Goal: Information Seeking & Learning: Check status

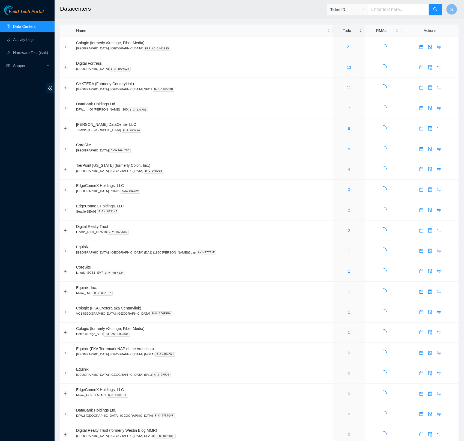
click at [257, 14] on h2 "Datacenters" at bounding box center [218, 8] width 317 height 17
drag, startPoint x: 389, startPoint y: 10, endPoint x: 390, endPoint y: 13, distance: 3.7
click at [389, 10] on input "text" at bounding box center [398, 9] width 61 height 11
click at [278, 18] on header "Datacenters Ticket ID S" at bounding box center [287, 9] width 464 height 19
click at [390, 11] on input "text" at bounding box center [398, 9] width 61 height 11
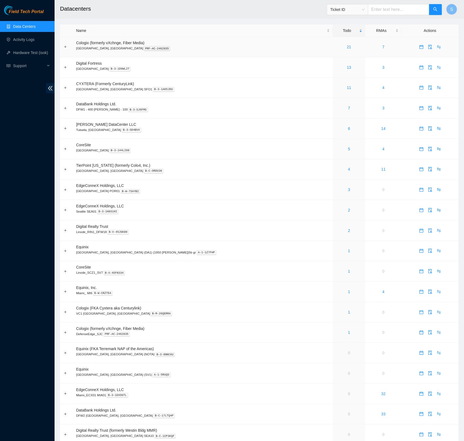
paste input "B-V-5ARQZCL"
type input "B-V-5ARQZCL"
click at [439, 12] on button "button" at bounding box center [435, 9] width 13 height 11
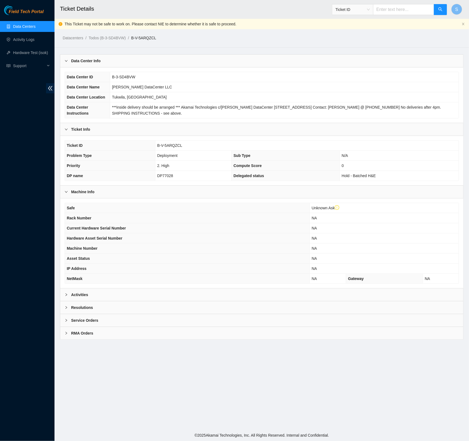
drag, startPoint x: 109, startPoint y: 302, endPoint x: 105, endPoint y: 303, distance: 4.2
click at [109, 301] on div "Activities" at bounding box center [261, 294] width 403 height 13
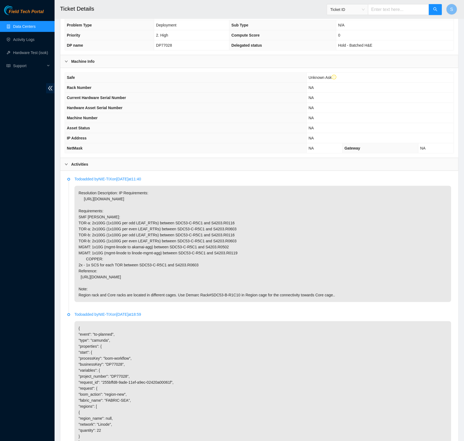
scroll to position [151, 0]
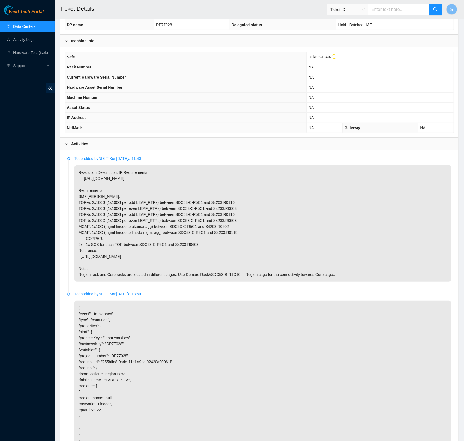
click at [96, 150] on div "Activities" at bounding box center [259, 143] width 398 height 13
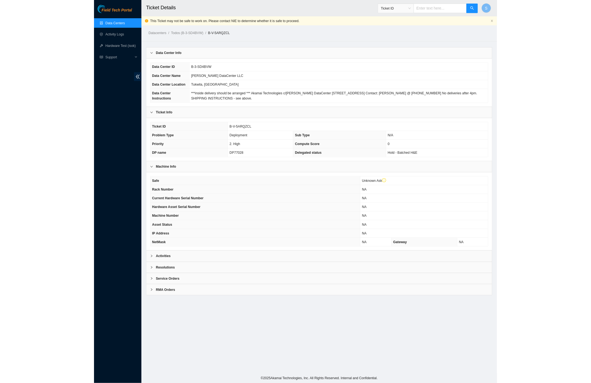
scroll to position [0, 0]
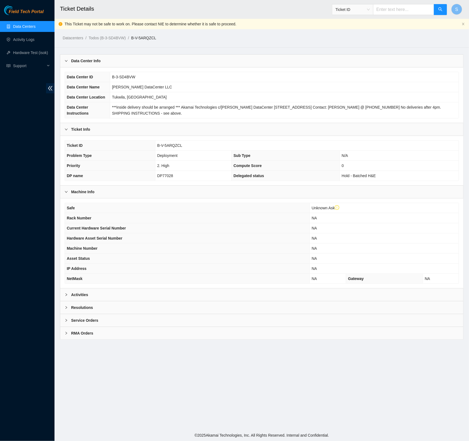
click at [88, 132] on b "Ticket Info" at bounding box center [80, 129] width 19 height 6
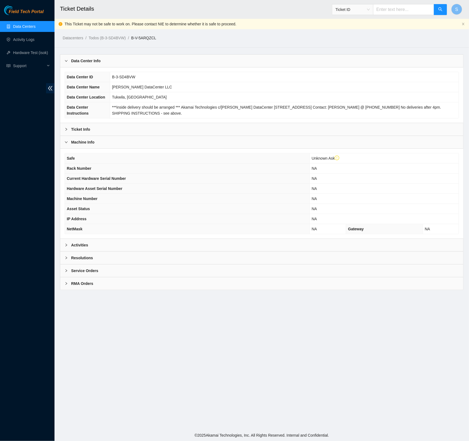
click at [88, 132] on b "Ticket Info" at bounding box center [80, 129] width 19 height 6
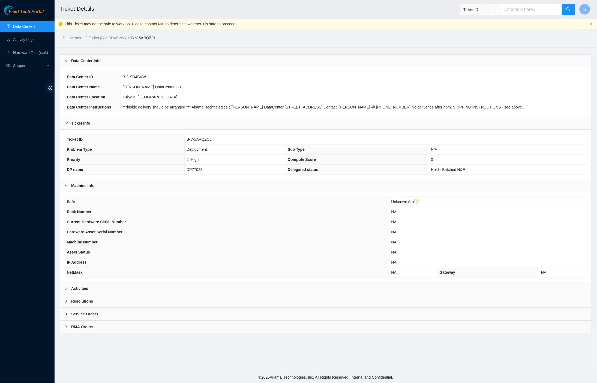
click at [322, 44] on main "Ticket Details Ticket ID S This Ticket may not be safe to work on. Please conta…" at bounding box center [326, 186] width 542 height 372
click at [98, 287] on div "Activities" at bounding box center [325, 288] width 531 height 13
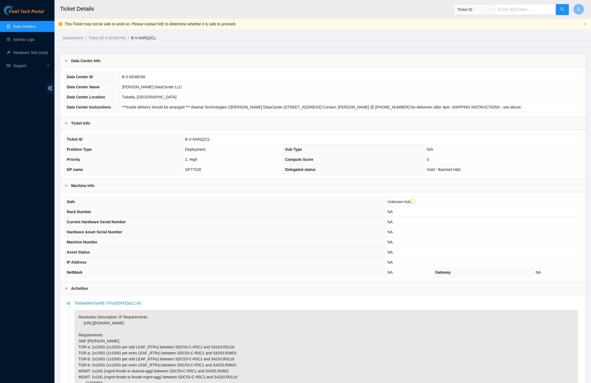
scroll to position [125, 0]
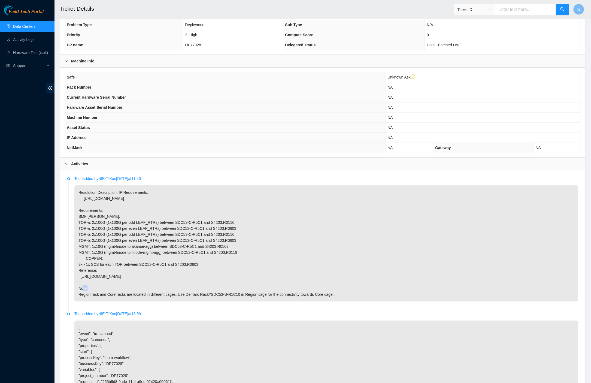
drag, startPoint x: 94, startPoint y: 276, endPoint x: 231, endPoint y: 274, distance: 137.2
click at [231, 274] on p "Resolution Description: IP Requirements: https://loom.deploy.akamai.com/expansi…" at bounding box center [326, 243] width 504 height 116
click at [278, 273] on p "Resolution Description: IP Requirements: https://loom.deploy.akamai.com/expansi…" at bounding box center [326, 243] width 504 height 116
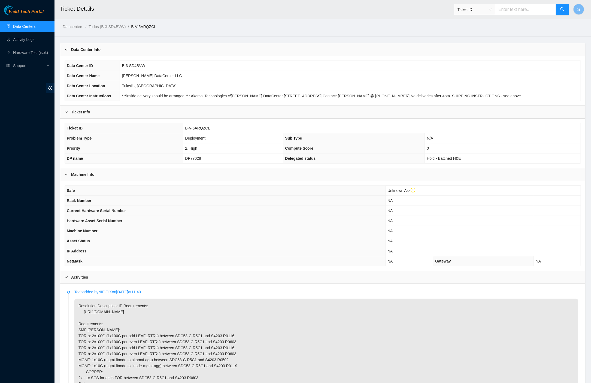
click at [230, 26] on ol "Datacenters / Todos (B-3-SD4BVW) / B-V-5ARQZCL /" at bounding box center [260, 27] width 395 height 6
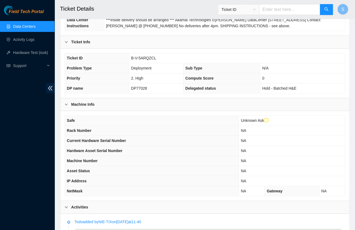
scroll to position [85, 0]
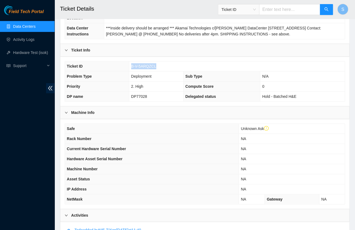
drag, startPoint x: 141, startPoint y: 75, endPoint x: 128, endPoint y: 76, distance: 13.6
click at [128, 71] on tr "Ticket ID B-V-5ARQZCL" at bounding box center [205, 66] width 280 height 10
click at [159, 102] on td "DP77028" at bounding box center [156, 97] width 54 height 10
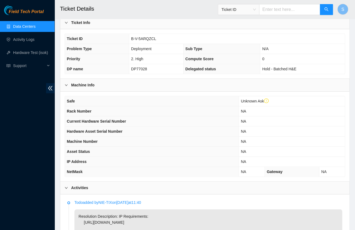
scroll to position [91, 0]
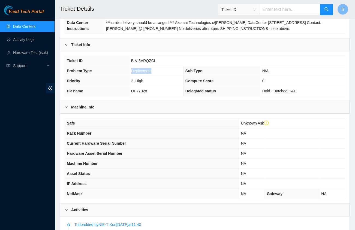
drag, startPoint x: 131, startPoint y: 81, endPoint x: 164, endPoint y: 83, distance: 32.8
click at [164, 76] on td "Deployment" at bounding box center [156, 71] width 54 height 10
click at [164, 86] on td "2. High" at bounding box center [156, 81] width 54 height 10
drag, startPoint x: 145, startPoint y: 101, endPoint x: 155, endPoint y: 102, distance: 10.1
click at [155, 96] on td "DP77028" at bounding box center [156, 91] width 54 height 10
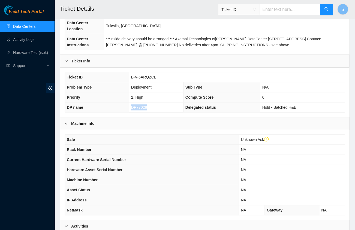
scroll to position [91, 0]
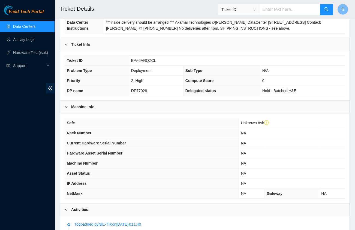
click at [166, 61] on div "Ticket ID B-V-5ARQZCL Problem Type Deployment Sub Type N/A Priority 2. High Com…" at bounding box center [204, 75] width 289 height 49
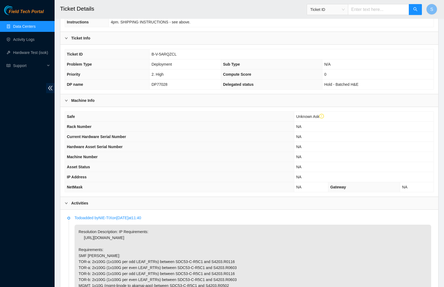
scroll to position [0, 0]
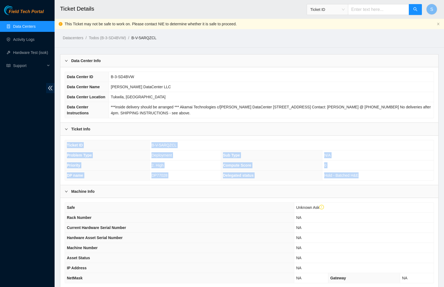
drag, startPoint x: 68, startPoint y: 157, endPoint x: 389, endPoint y: 188, distance: 322.4
click at [389, 180] on tbody "Ticket ID B-V-5ARQZCL Problem Type Deployment Sub Type N/A Priority 2. High Com…" at bounding box center [249, 160] width 368 height 40
click at [175, 171] on td "2. High" at bounding box center [184, 166] width 71 height 10
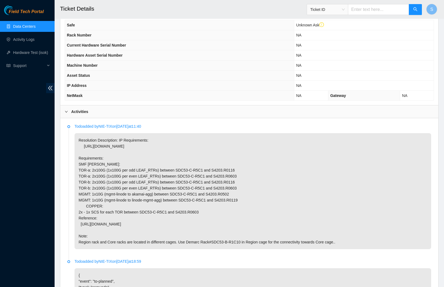
scroll to position [229, 0]
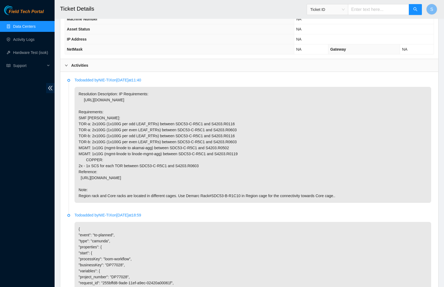
click at [138, 125] on p "Resolution Description: IP Requirements: https://loom.deploy.akamai.com/expansi…" at bounding box center [252, 145] width 356 height 116
drag, startPoint x: 224, startPoint y: 189, endPoint x: 78, endPoint y: 188, distance: 145.9
click at [78, 188] on p "Resolution Description: IP Requirements: https://loom.deploy.akamai.com/expansi…" at bounding box center [252, 145] width 356 height 116
drag, startPoint x: 111, startPoint y: 91, endPoint x: 116, endPoint y: 93, distance: 6.0
click at [116, 83] on p "Todo added by NIE-TIX on 2024-11-20 at 11:40" at bounding box center [252, 80] width 356 height 6
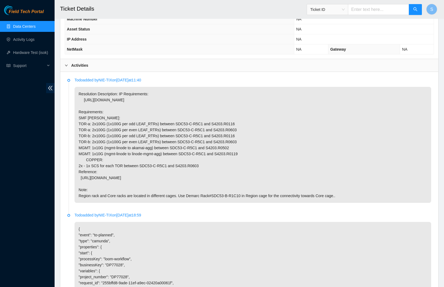
drag, startPoint x: 131, startPoint y: 101, endPoint x: 141, endPoint y: 104, distance: 10.5
click at [131, 102] on p "Resolution Description: IP Requirements: https://loom.deploy.akamai.com/expansi…" at bounding box center [252, 145] width 356 height 116
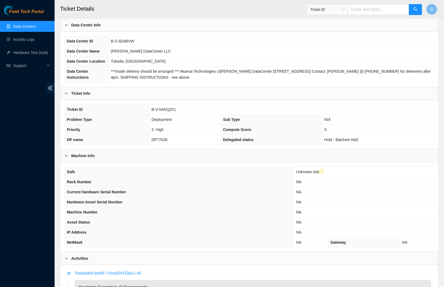
scroll to position [26, 0]
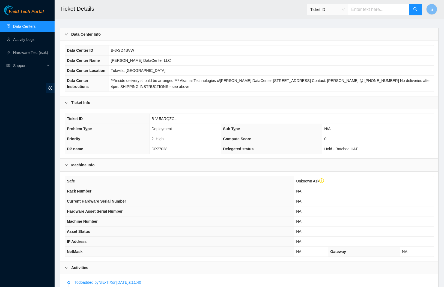
click at [142, 8] on h2 "Ticket Details" at bounding box center [211, 8] width 303 height 17
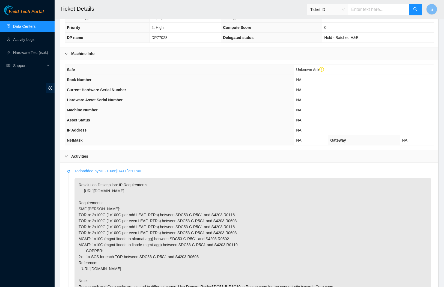
scroll to position [0, 0]
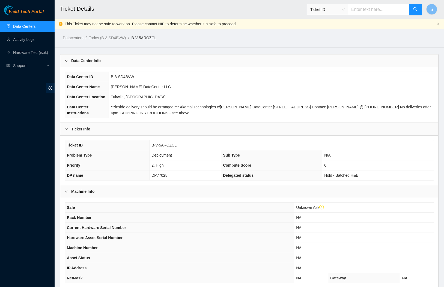
click at [150, 9] on h2 "Ticket Details" at bounding box center [211, 8] width 303 height 17
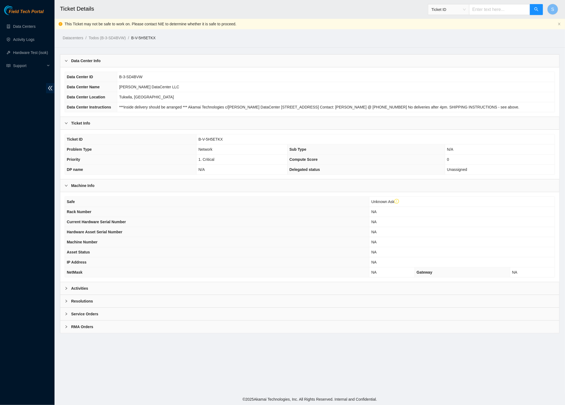
click at [20, 14] on span "Field Tech Portal" at bounding box center [26, 11] width 35 height 5
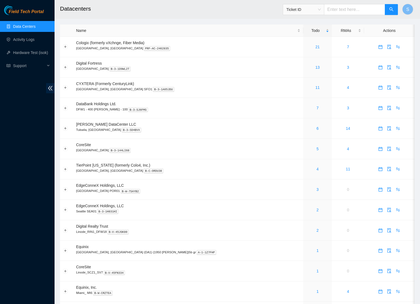
click at [229, 17] on header "Datacenters Ticket ID S" at bounding box center [265, 9] width 420 height 19
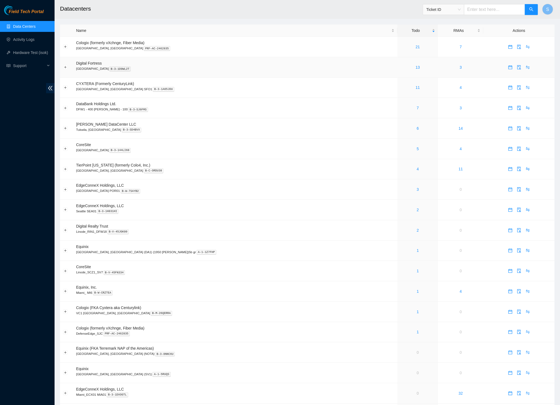
click at [309, 66] on td "Digital Fortress [GEOGRAPHIC_DATA] B-3-1D9WL2T" at bounding box center [235, 67] width 324 height 20
click at [146, 81] on td "CYXTERA (Formerly CenturyLink) [GEOGRAPHIC_DATA], [GEOGRAPHIC_DATA] SFO1 B-3-1A…" at bounding box center [235, 88] width 324 height 20
click at [187, 80] on td "CYXTERA (Formerly CenturyLink) [GEOGRAPHIC_DATA], [GEOGRAPHIC_DATA] SFO1 B-3-1A…" at bounding box center [235, 88] width 324 height 20
